Goal: Task Accomplishment & Management: Use online tool/utility

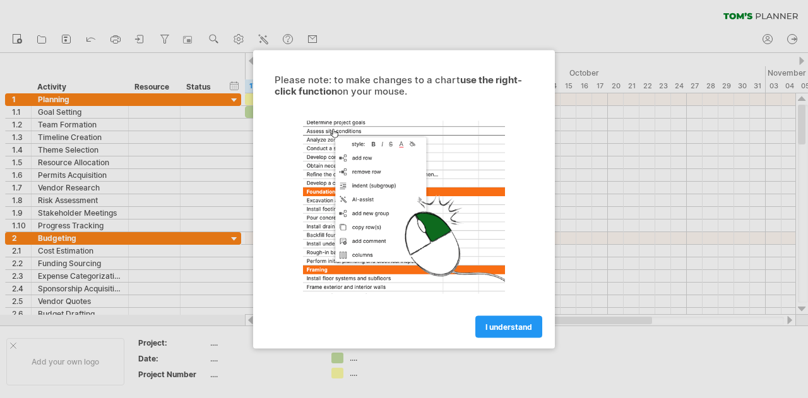
click at [517, 328] on span "I understand" at bounding box center [508, 326] width 47 height 9
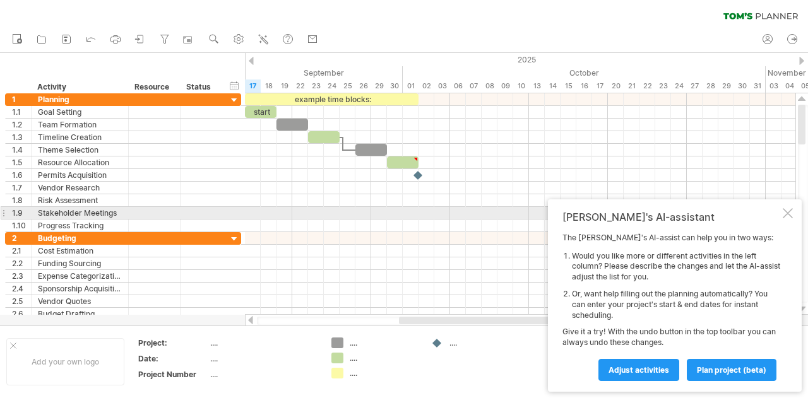
click at [786, 215] on div at bounding box center [787, 213] width 10 height 10
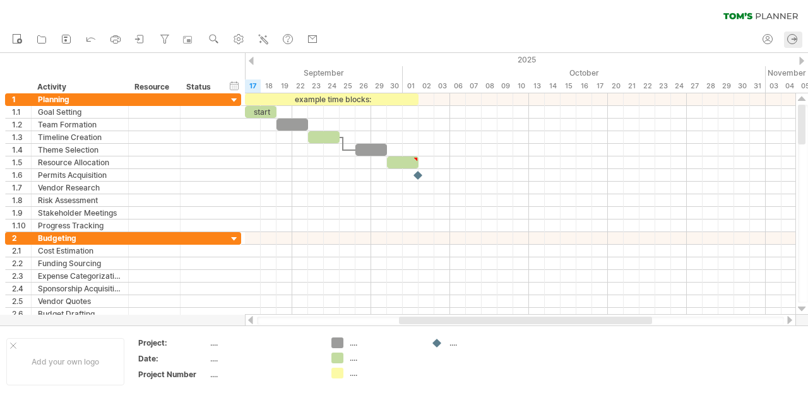
drag, startPoint x: 801, startPoint y: 134, endPoint x: 784, endPoint y: 35, distance: 100.6
click at [784, 35] on div "Trying to reach [DOMAIN_NAME] Connected again... 0% clear filter new 1" at bounding box center [404, 199] width 808 height 398
click at [143, 35] on icon at bounding box center [141, 39] width 6 height 8
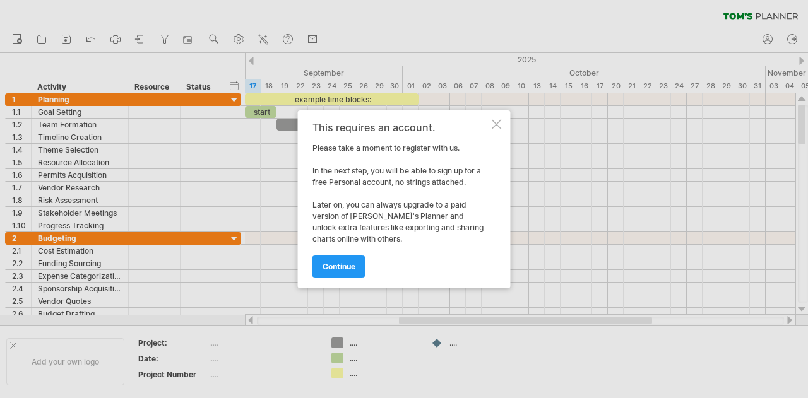
click at [495, 127] on div at bounding box center [497, 124] width 10 height 10
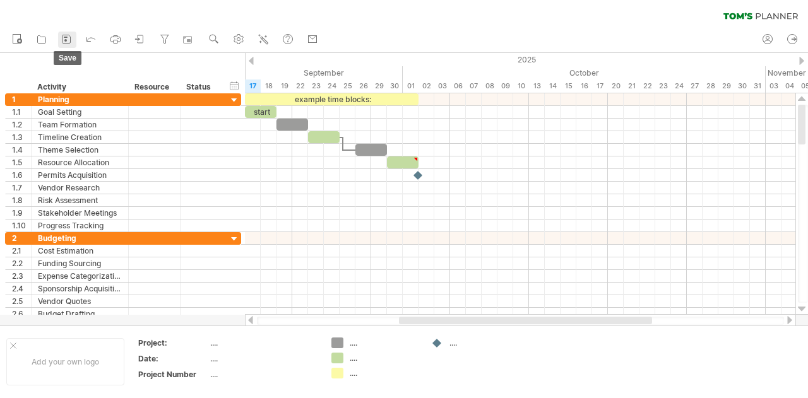
click at [69, 37] on icon at bounding box center [66, 39] width 13 height 13
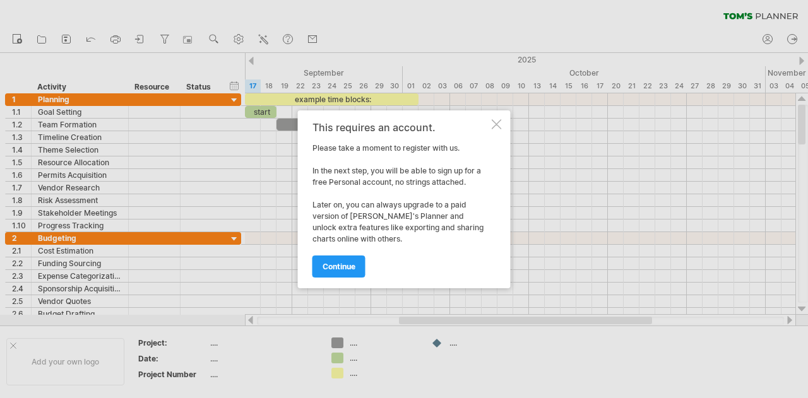
click at [493, 126] on div at bounding box center [497, 124] width 10 height 10
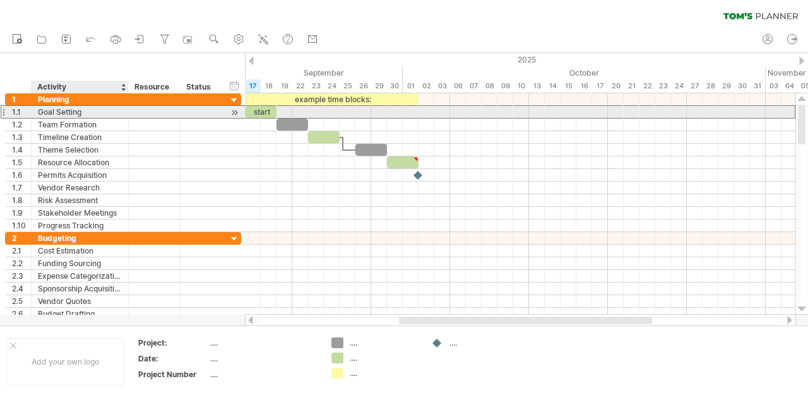
click at [95, 109] on div "Goal Setting" at bounding box center [80, 112] width 84 height 12
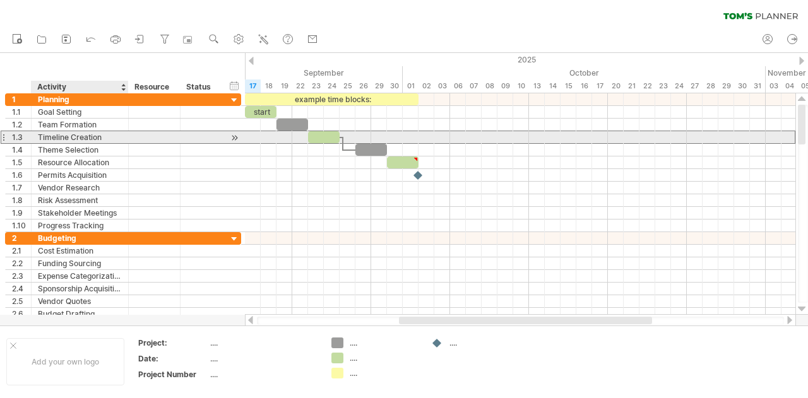
click at [97, 136] on div "Timeline Creation" at bounding box center [80, 137] width 84 height 12
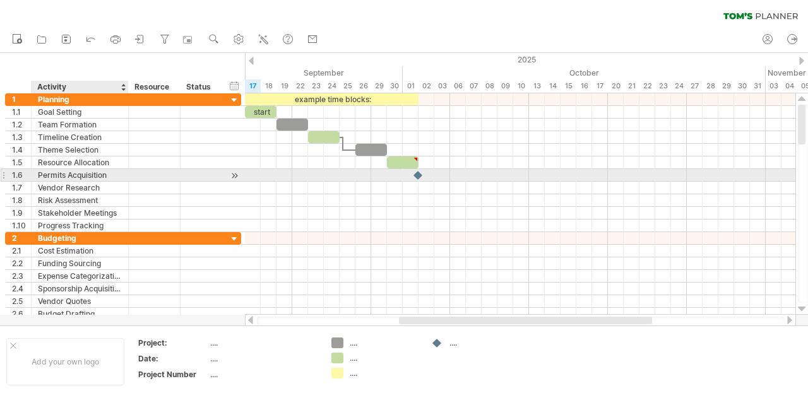
click at [125, 179] on div at bounding box center [127, 175] width 6 height 13
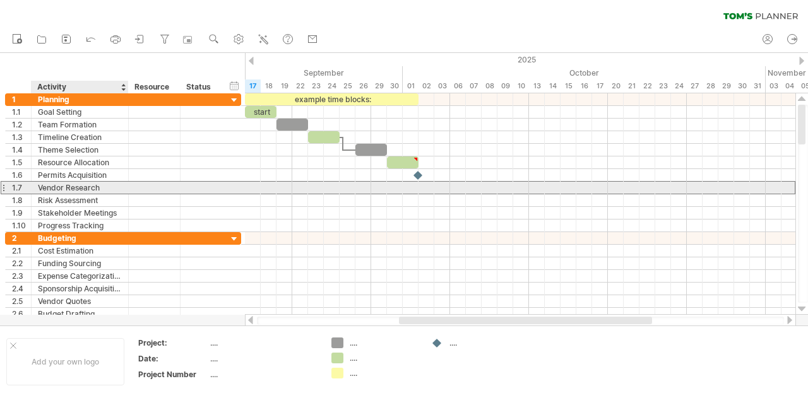
click at [117, 187] on div "Vendor Research" at bounding box center [80, 188] width 84 height 12
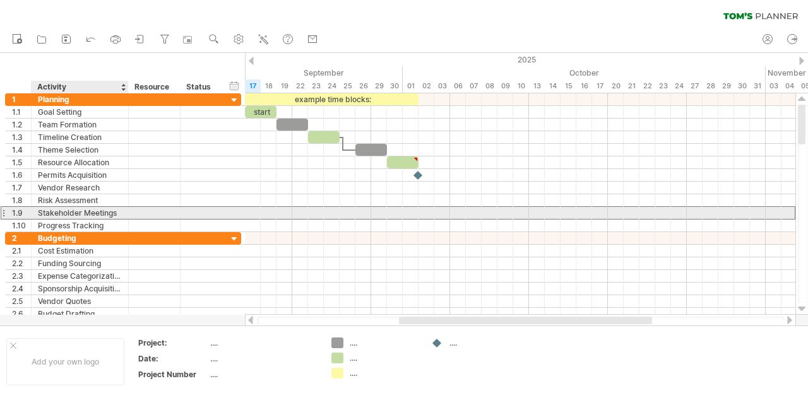
click at [110, 215] on div "Stakeholder Meetings" at bounding box center [80, 213] width 84 height 12
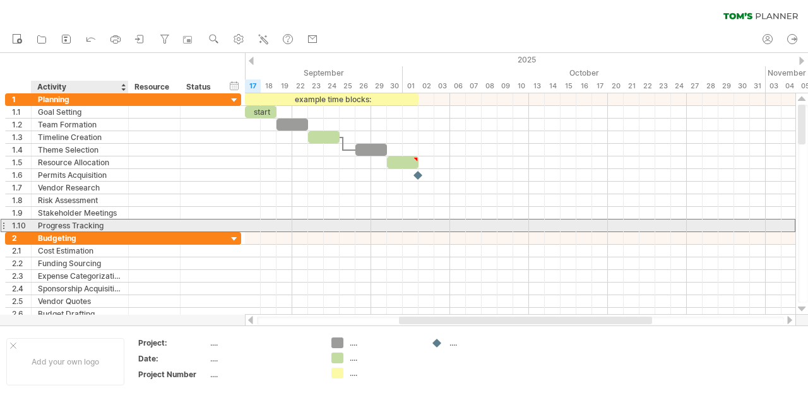
click at [105, 227] on div "Progress Tracking" at bounding box center [80, 226] width 84 height 12
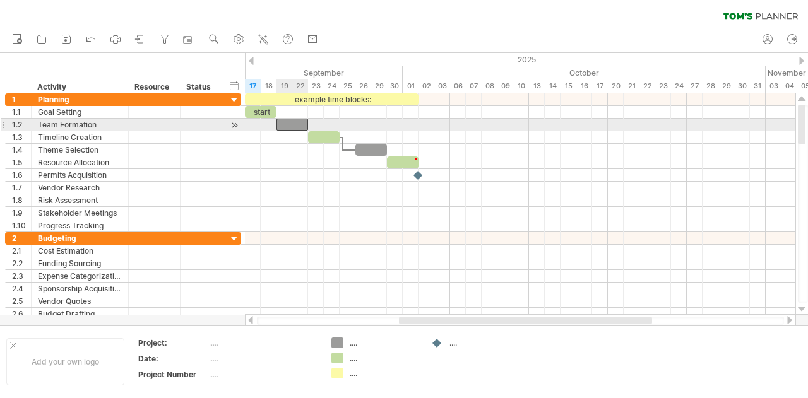
click at [292, 126] on div at bounding box center [292, 125] width 32 height 12
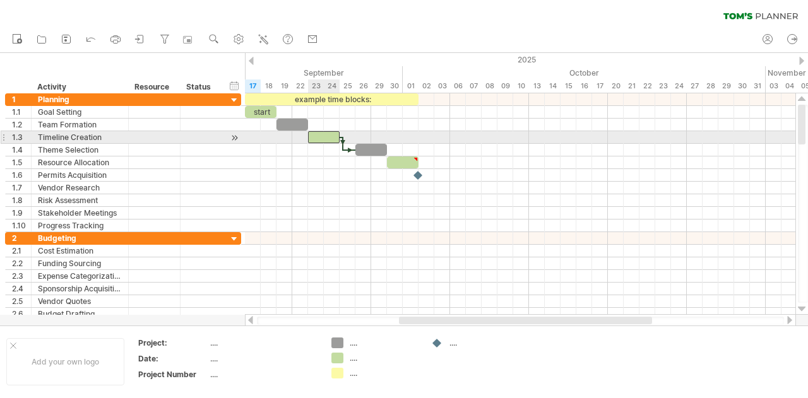
click at [331, 134] on div at bounding box center [324, 137] width 32 height 12
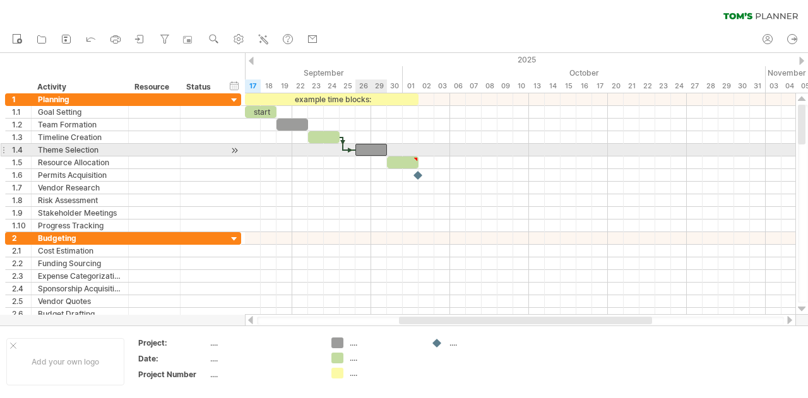
click at [371, 148] on div at bounding box center [371, 150] width 32 height 12
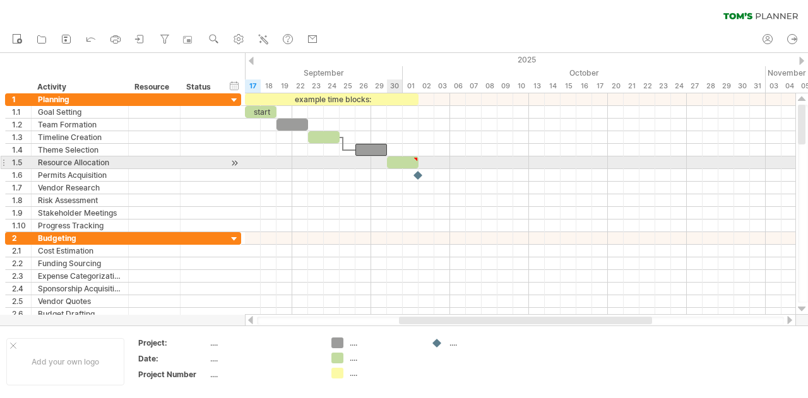
type textarea "**********"
click at [399, 161] on div at bounding box center [403, 162] width 32 height 12
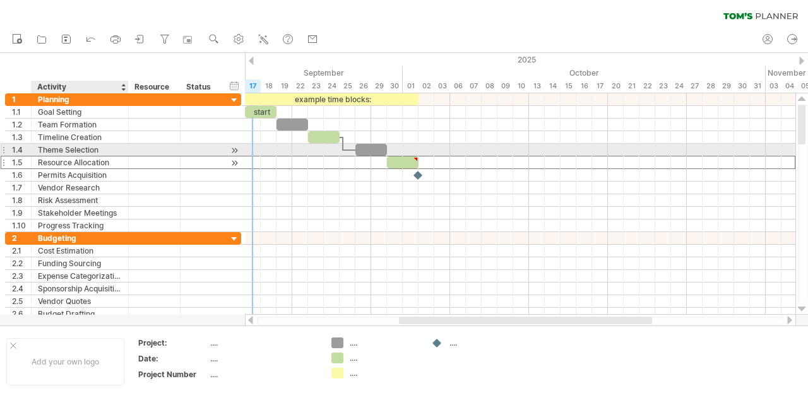
click at [91, 156] on div "Resource Allocation" at bounding box center [80, 162] width 84 height 12
click at [91, 156] on input "**********" at bounding box center [80, 162] width 84 height 12
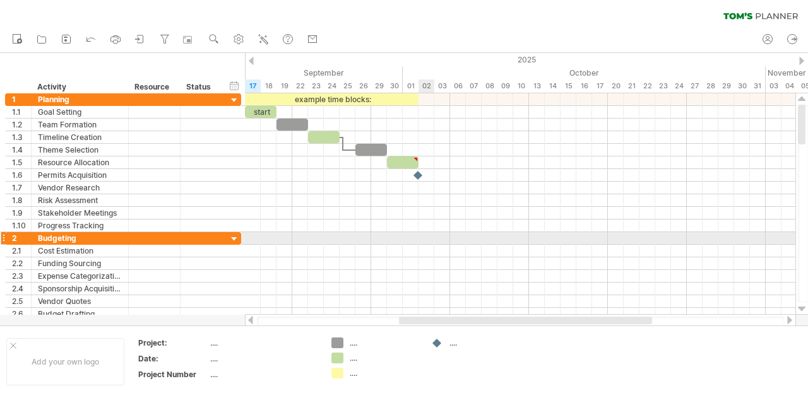
click at [418, 245] on div at bounding box center [520, 251] width 550 height 13
